Goal: Check status: Check status

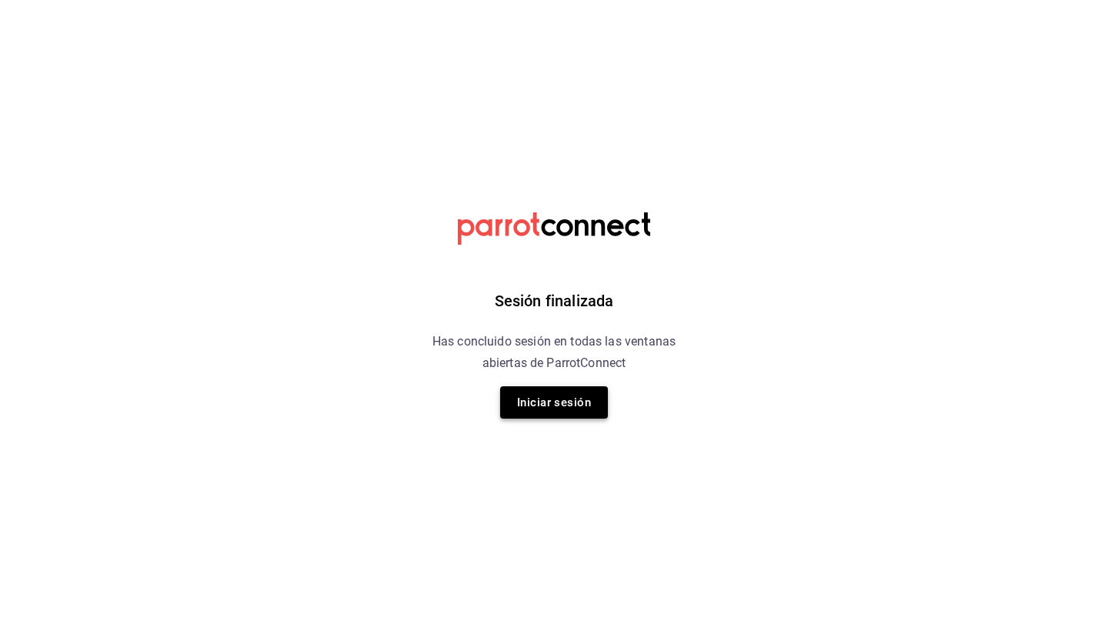
click at [578, 396] on button "Iniciar sesión" at bounding box center [554, 402] width 108 height 32
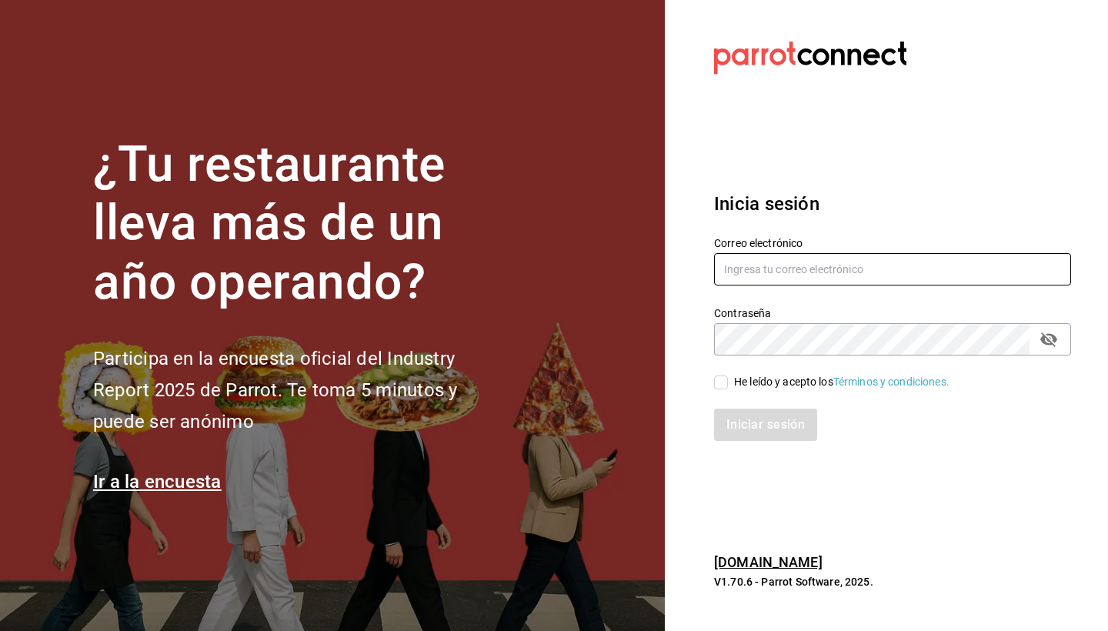
type input "el1847fuerte@gmail.com"
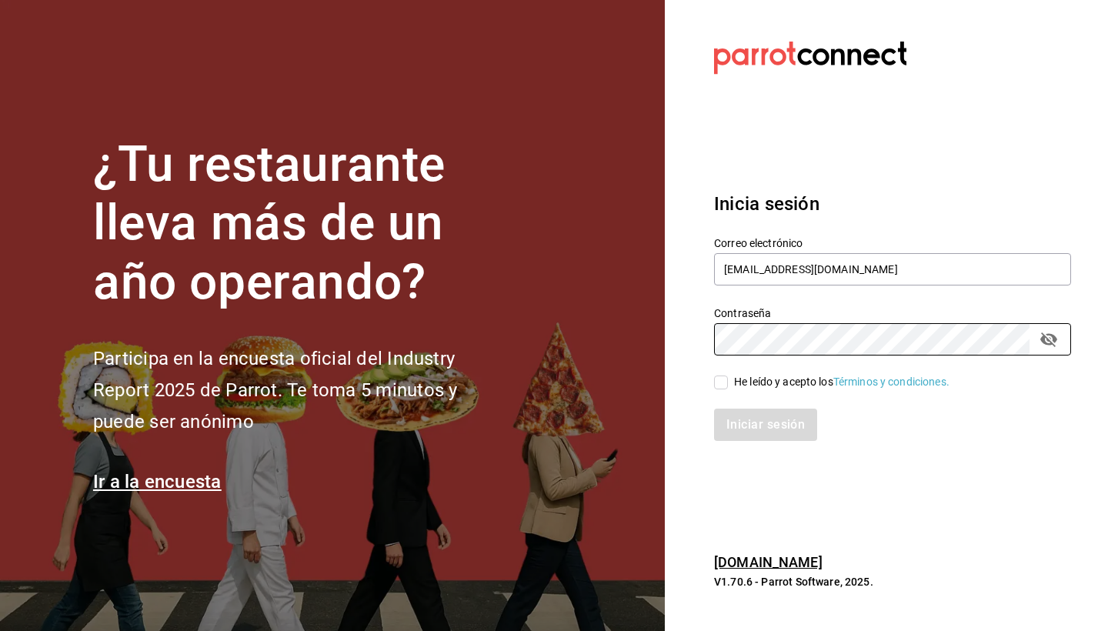
click at [723, 386] on input "He leído y acepto los Términos y condiciones." at bounding box center [721, 383] width 14 height 14
checkbox input "true"
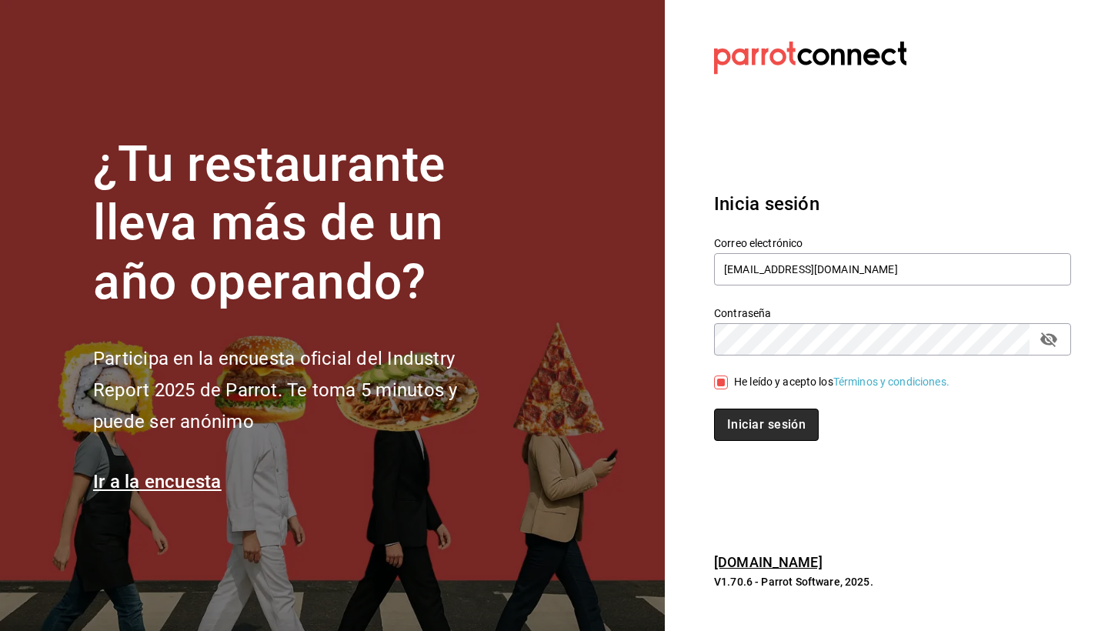
click at [756, 424] on button "Iniciar sesión" at bounding box center [766, 425] width 105 height 32
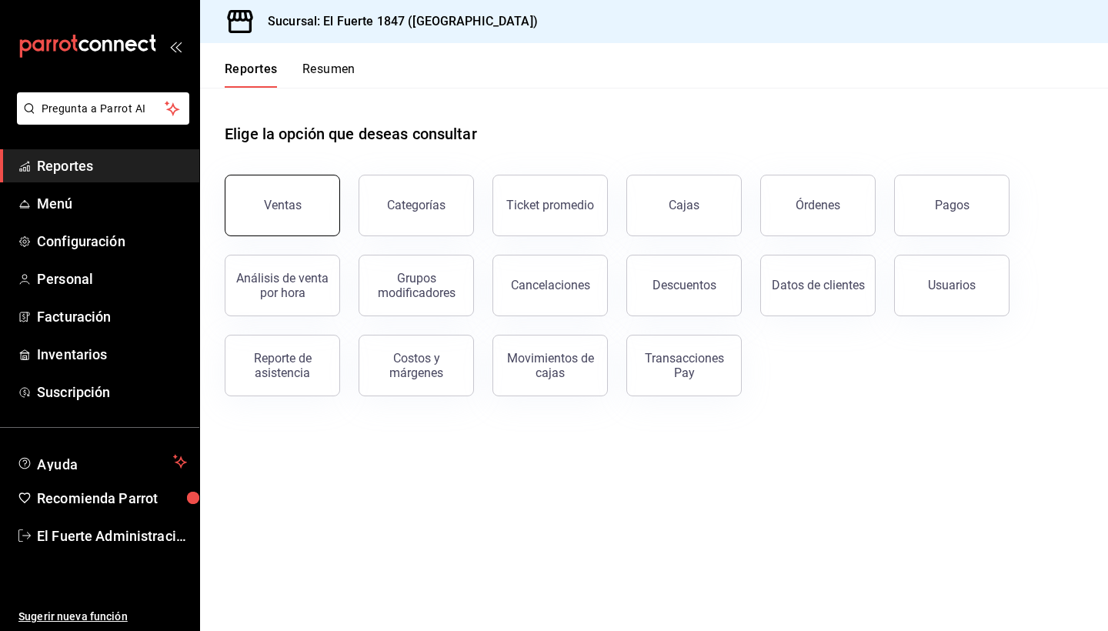
click at [275, 209] on div "Ventas" at bounding box center [283, 205] width 38 height 15
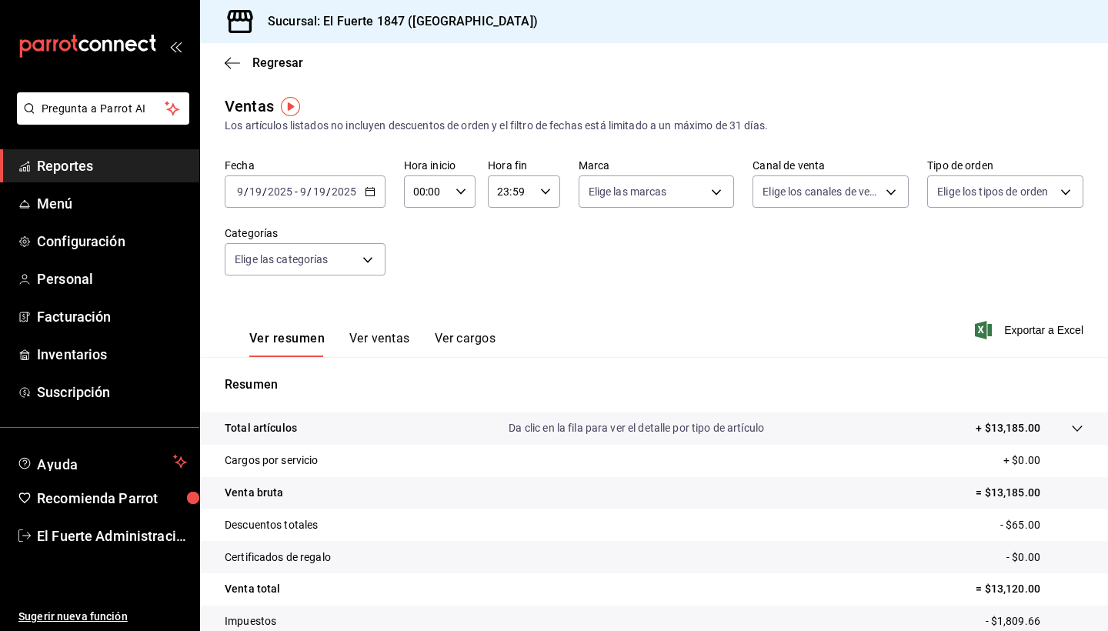
click at [330, 185] on div "[DATE] [DATE] - [DATE] [DATE]" at bounding box center [305, 191] width 161 height 32
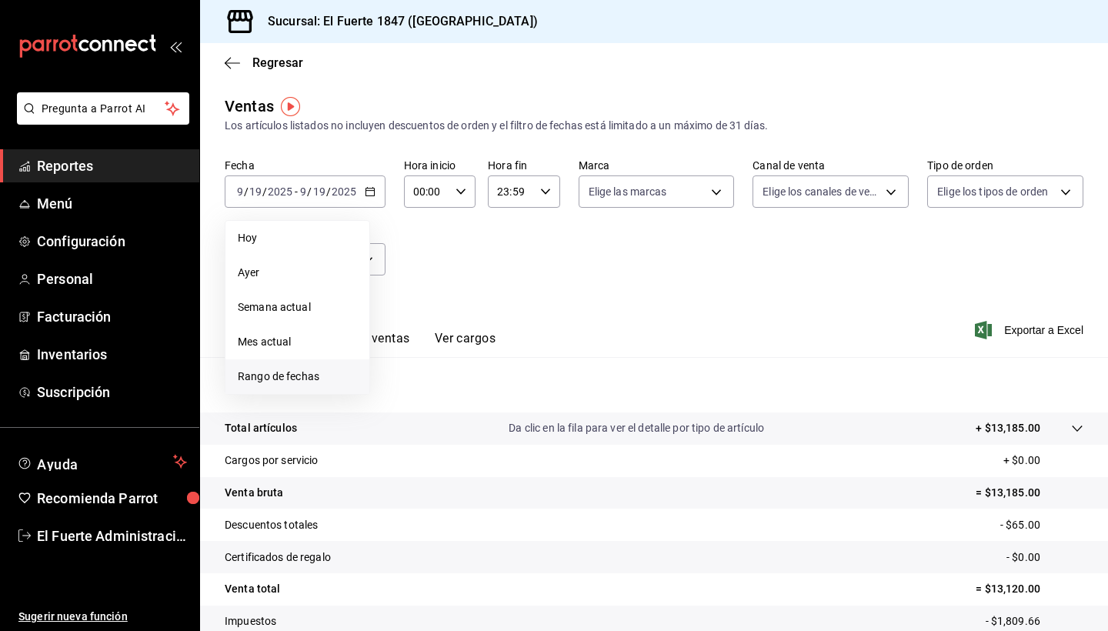
click at [325, 374] on span "Rango de fechas" at bounding box center [297, 377] width 119 height 16
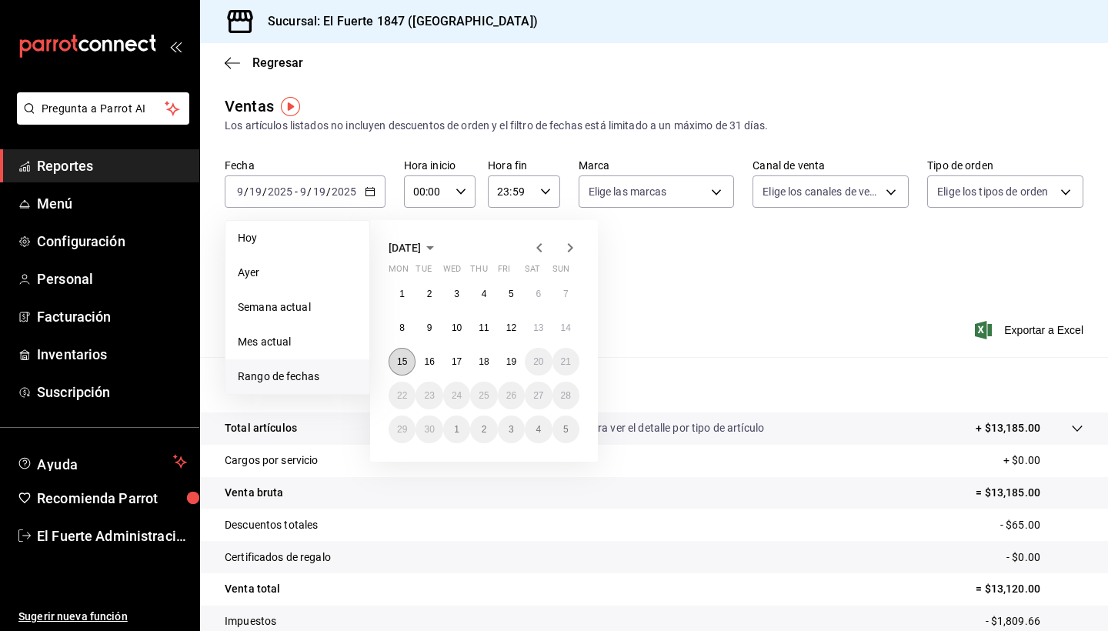
click at [406, 353] on button "15" at bounding box center [402, 362] width 27 height 28
click at [513, 361] on abbr "19" at bounding box center [511, 361] width 10 height 11
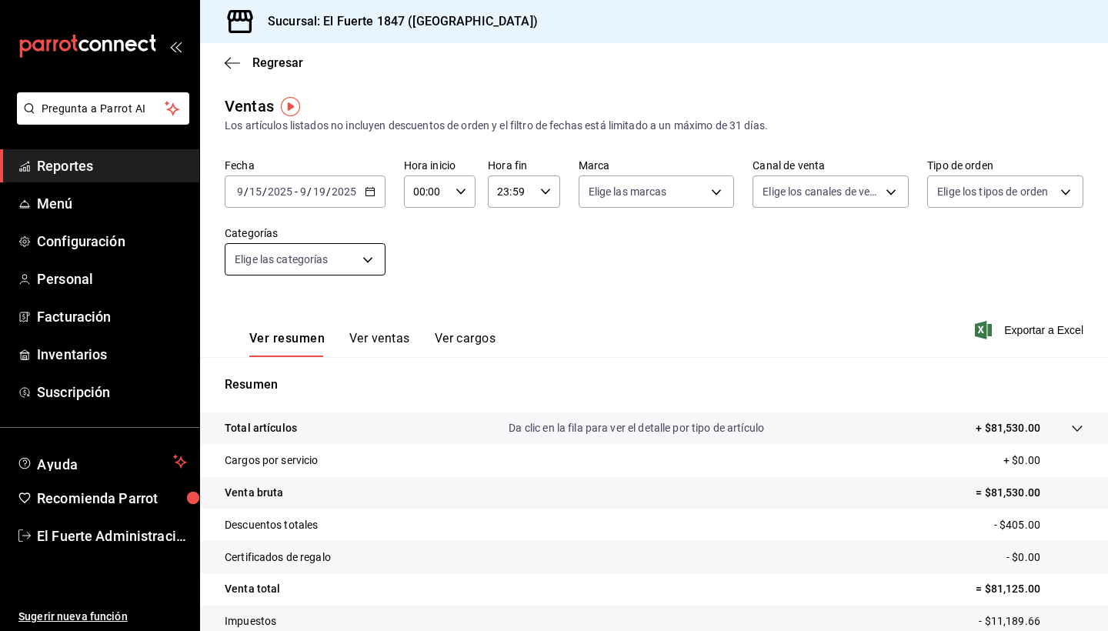
click at [353, 263] on body "Pregunta a Parrot AI Reportes Menú Configuración Personal Facturación Inventari…" at bounding box center [554, 315] width 1108 height 631
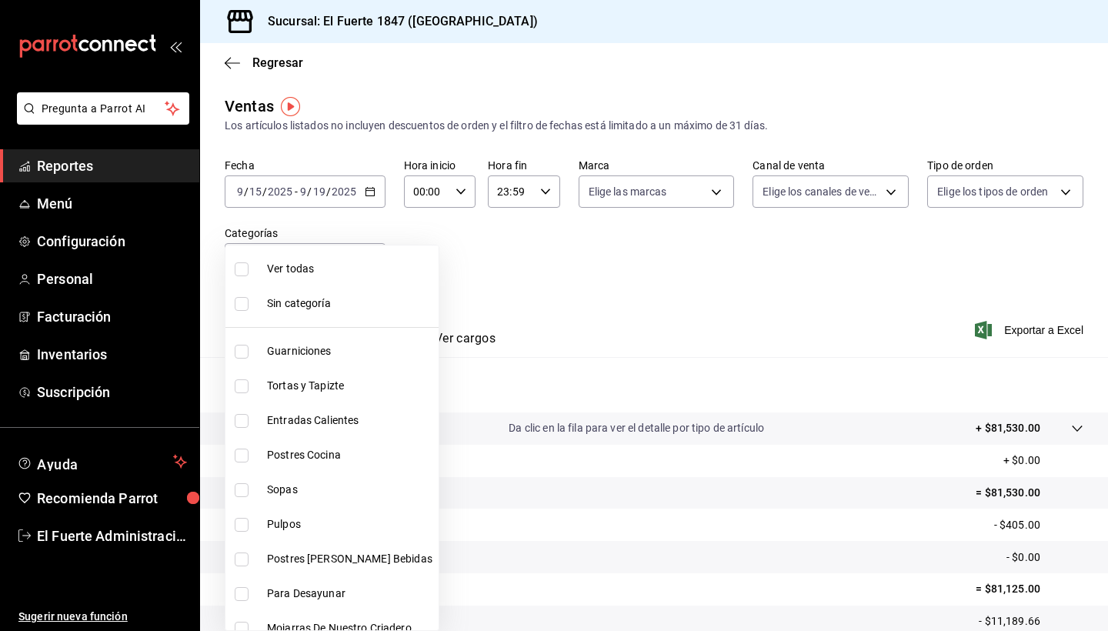
click at [326, 560] on span "Postres [PERSON_NAME] Bebidas" at bounding box center [349, 559] width 165 height 16
type input "d1634a6d-ca8c-45c4-afac-916dec01935f"
checkbox input "true"
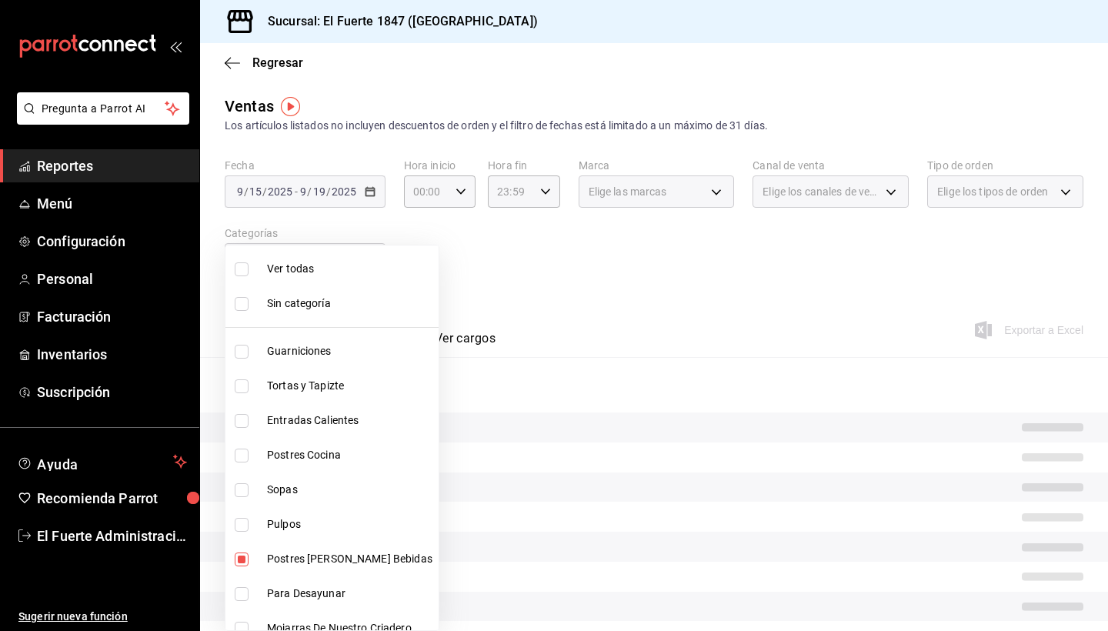
click at [505, 308] on div at bounding box center [554, 315] width 1108 height 631
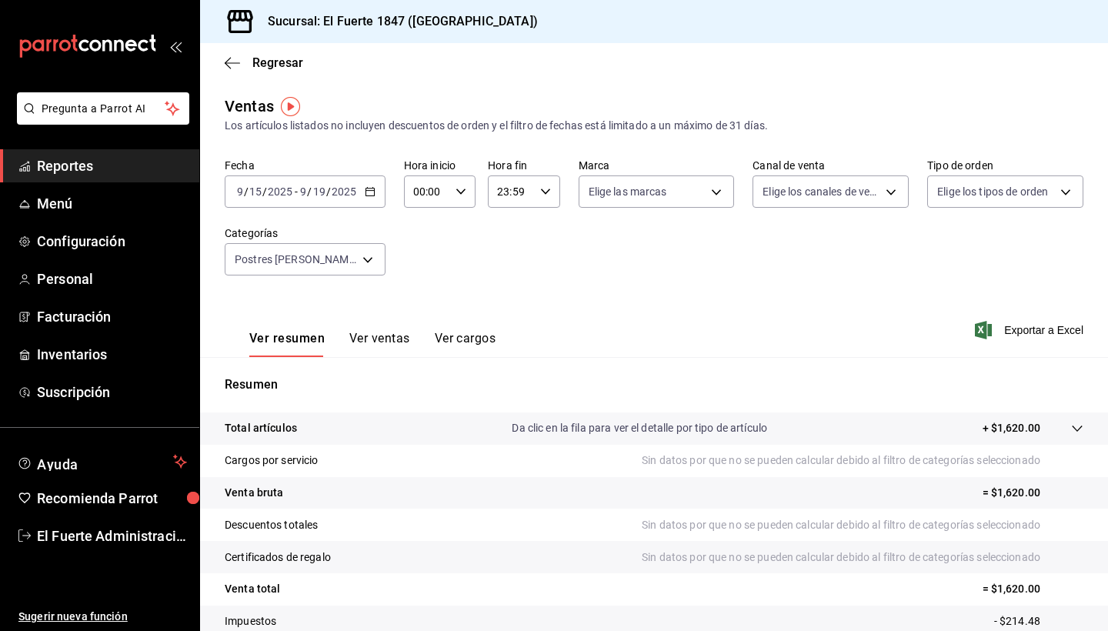
click at [315, 201] on div "[DATE] [DATE] - [DATE] [DATE]" at bounding box center [305, 191] width 161 height 32
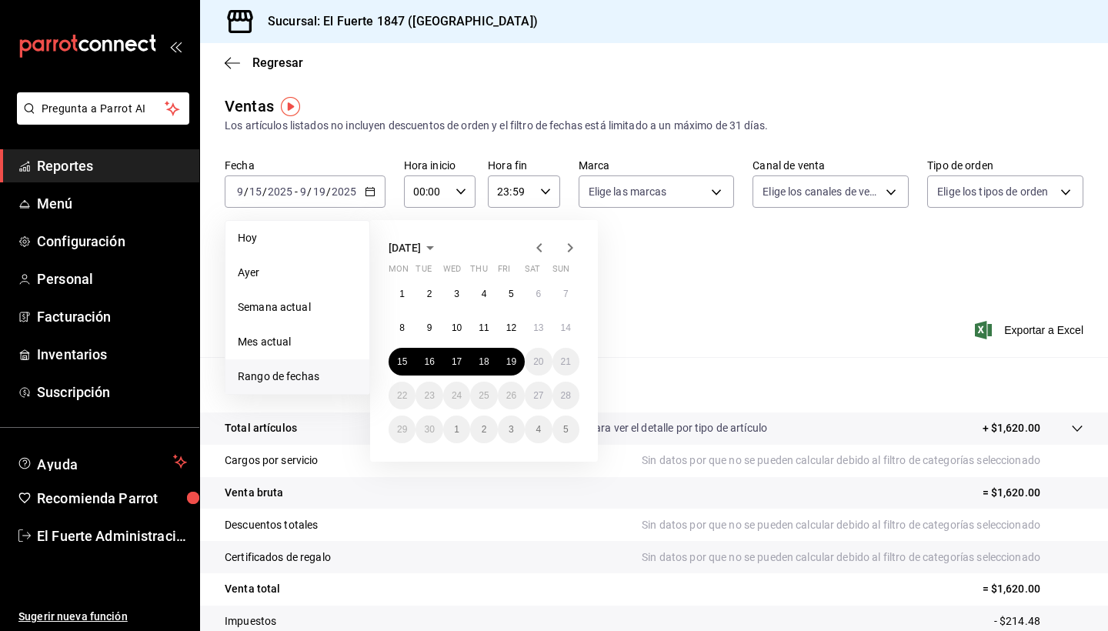
click at [667, 299] on div "Ver resumen Ver ventas Ver cargos Exportar a Excel" at bounding box center [654, 325] width 908 height 63
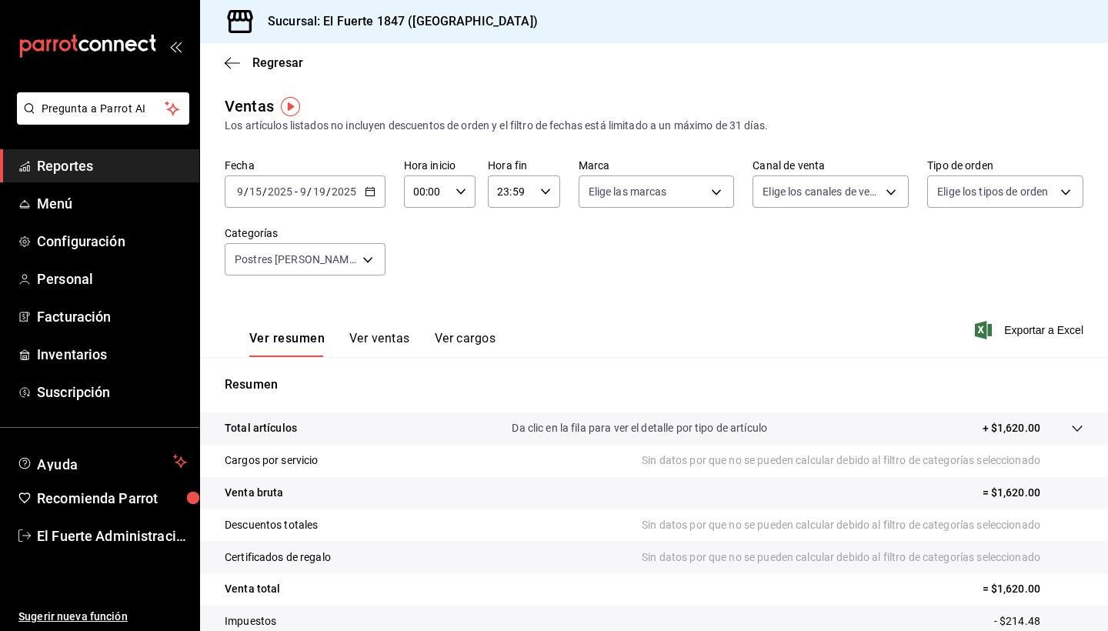
click at [373, 332] on button "Ver ventas" at bounding box center [379, 344] width 61 height 26
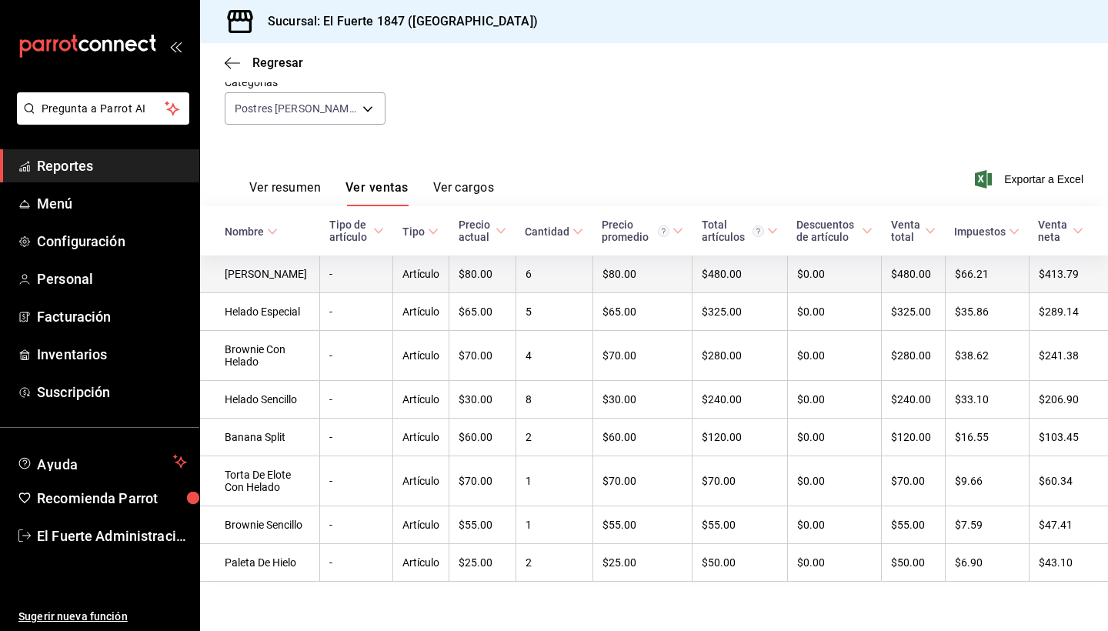
scroll to position [5, 0]
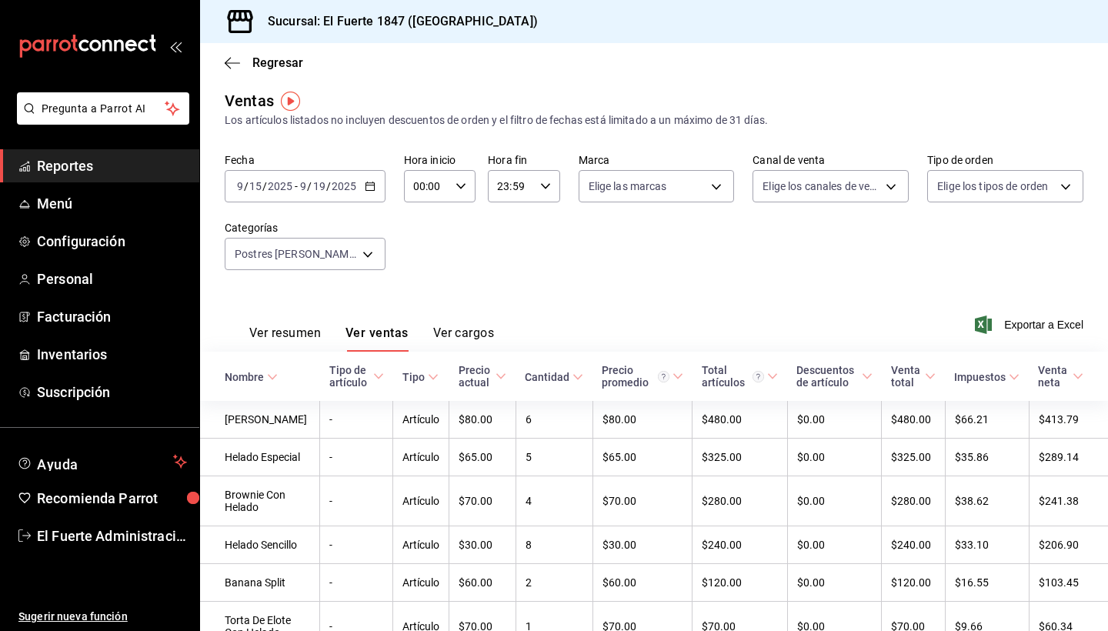
click at [295, 322] on div "Ver resumen Ver ventas Ver cargos" at bounding box center [359, 329] width 269 height 45
click at [298, 338] on button "Ver resumen" at bounding box center [285, 339] width 72 height 26
